Goal: Information Seeking & Learning: Learn about a topic

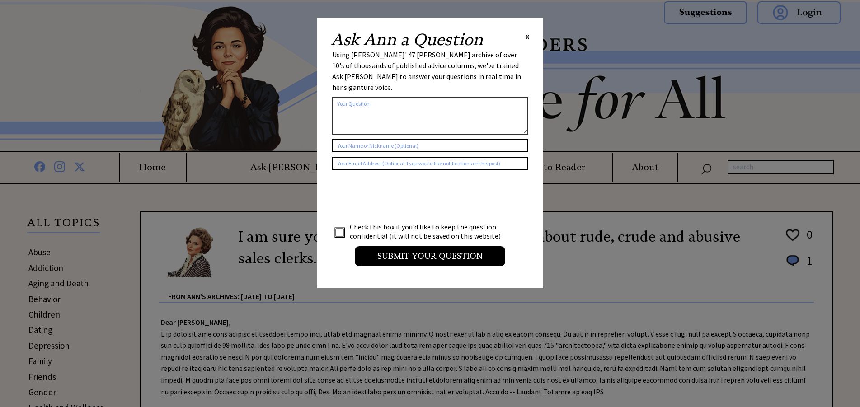
click at [527, 38] on span "X" at bounding box center [528, 36] width 4 height 9
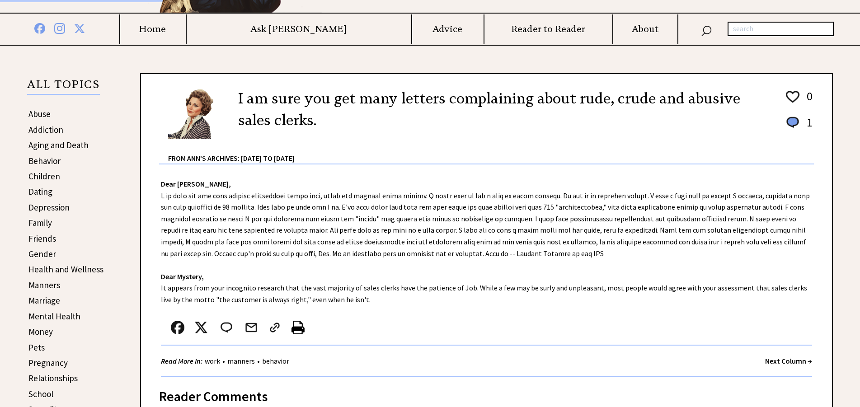
scroll to position [184, 0]
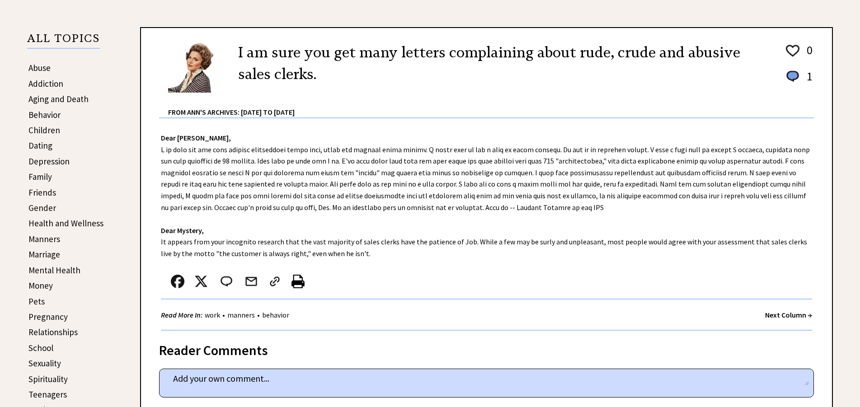
click at [659, 204] on div "Dear Ann Landers, Dear Mystery, It appears from your incognito research that th…" at bounding box center [486, 224] width 691 height 213
click at [712, 215] on div "Dear Ann Landers, Dear Mystery, It appears from your incognito research that th…" at bounding box center [486, 224] width 691 height 213
click at [700, 216] on div "Dear Ann Landers, Dear Mystery, It appears from your incognito research that th…" at bounding box center [486, 224] width 691 height 213
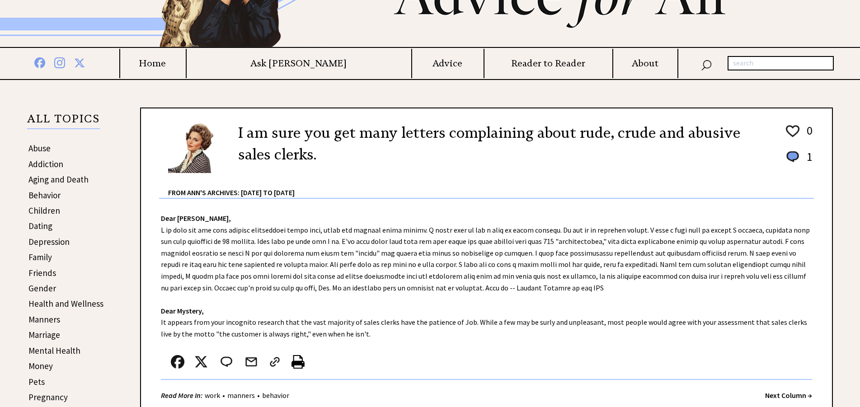
scroll to position [0, 0]
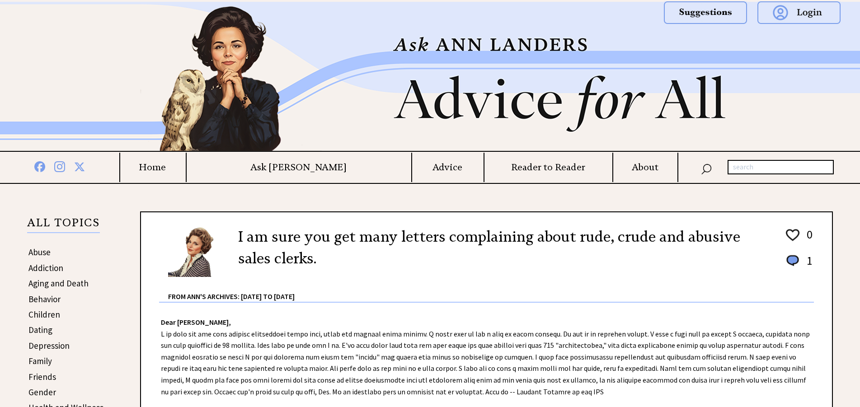
click at [242, 87] on img at bounding box center [430, 76] width 651 height 149
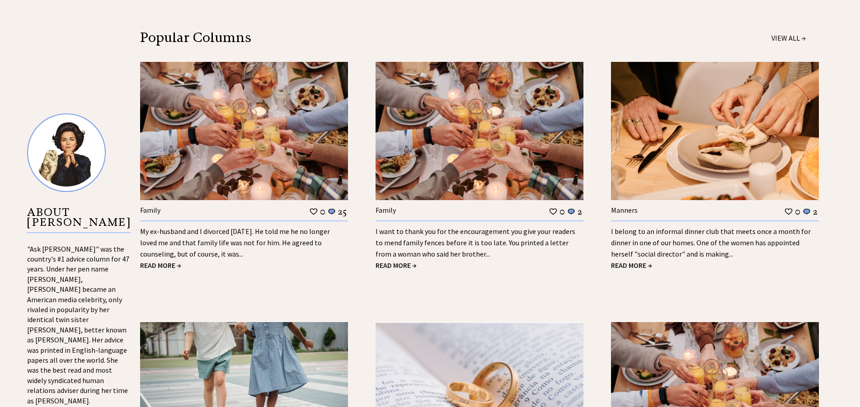
scroll to position [830, 0]
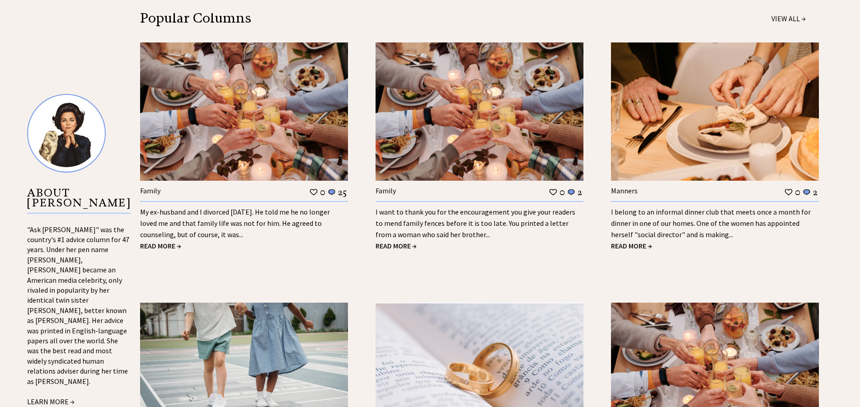
click at [161, 243] on span "READ MORE →" at bounding box center [160, 245] width 41 height 9
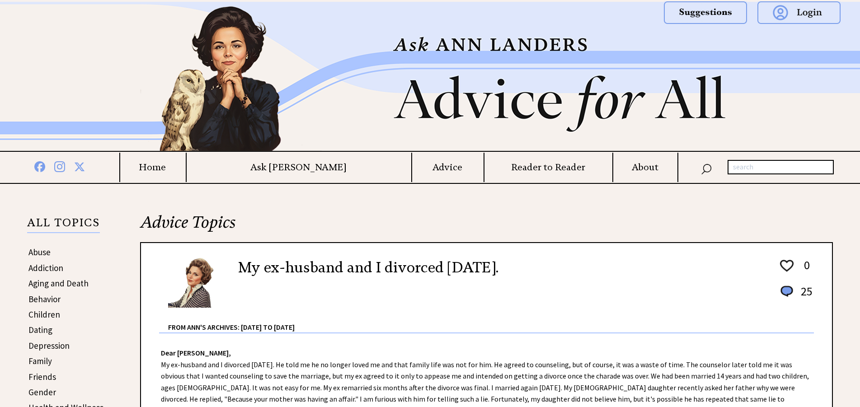
scroll to position [138, 0]
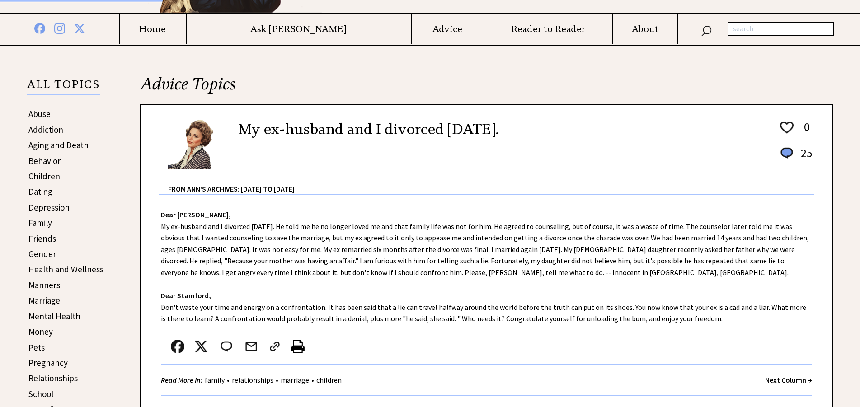
click at [356, 190] on div "From Ann's Archives: [DATE] to [DATE]" at bounding box center [491, 182] width 646 height 24
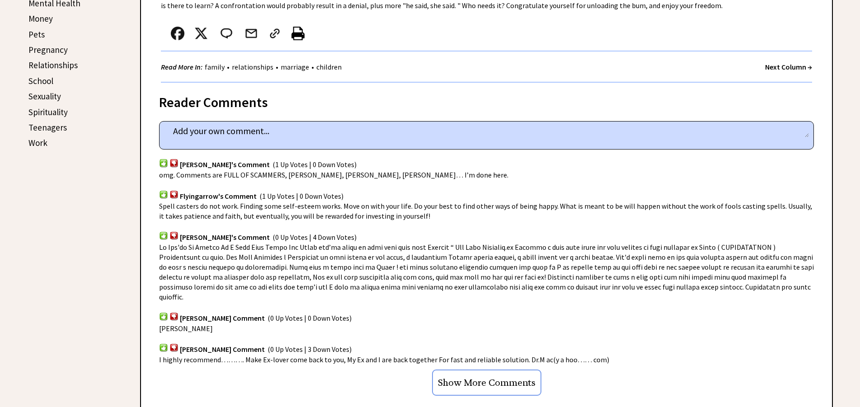
scroll to position [461, 0]
